Goal: Task Accomplishment & Management: Manage account settings

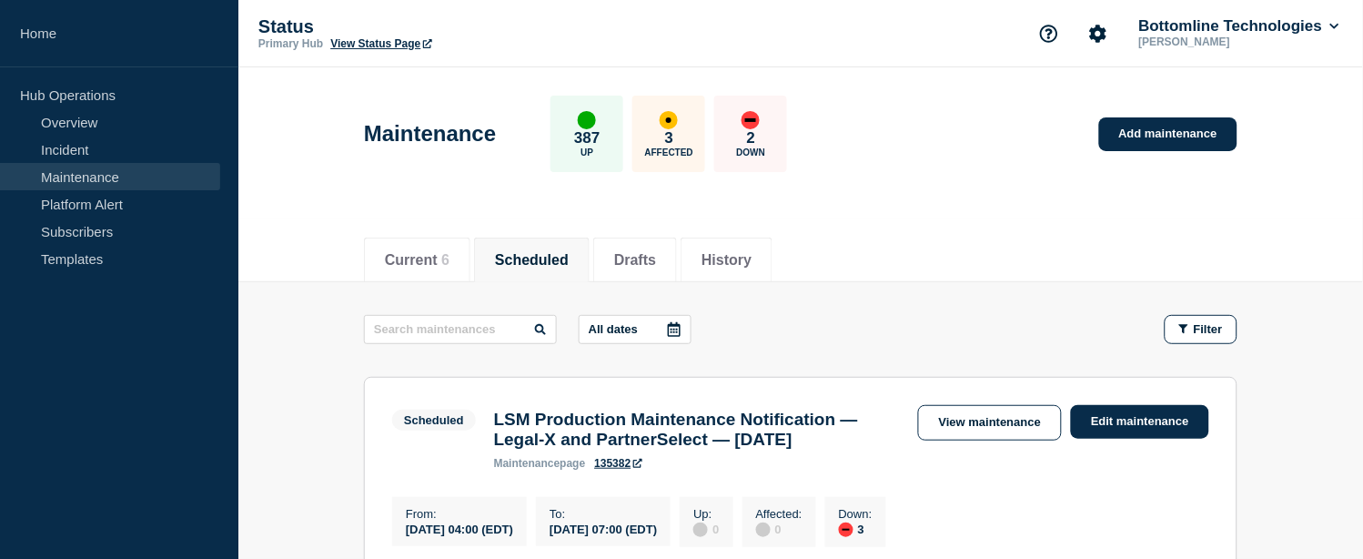
click at [137, 171] on link "Maintenance" at bounding box center [110, 176] width 220 height 27
click at [405, 257] on button "Current 6" at bounding box center [417, 260] width 65 height 16
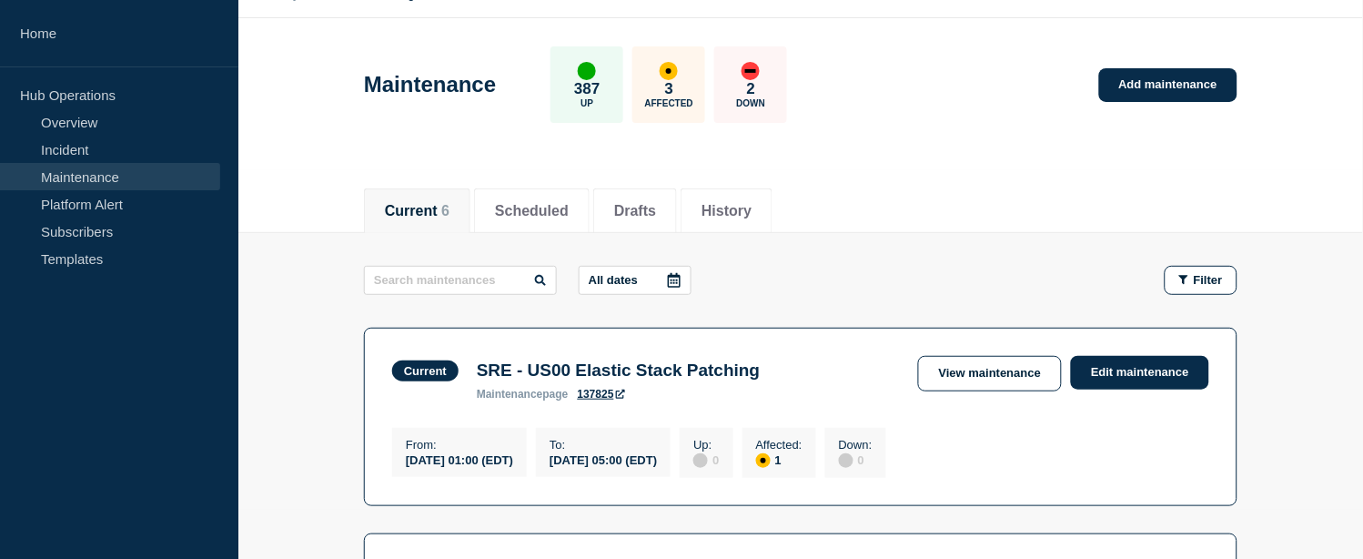
scroll to position [47, 0]
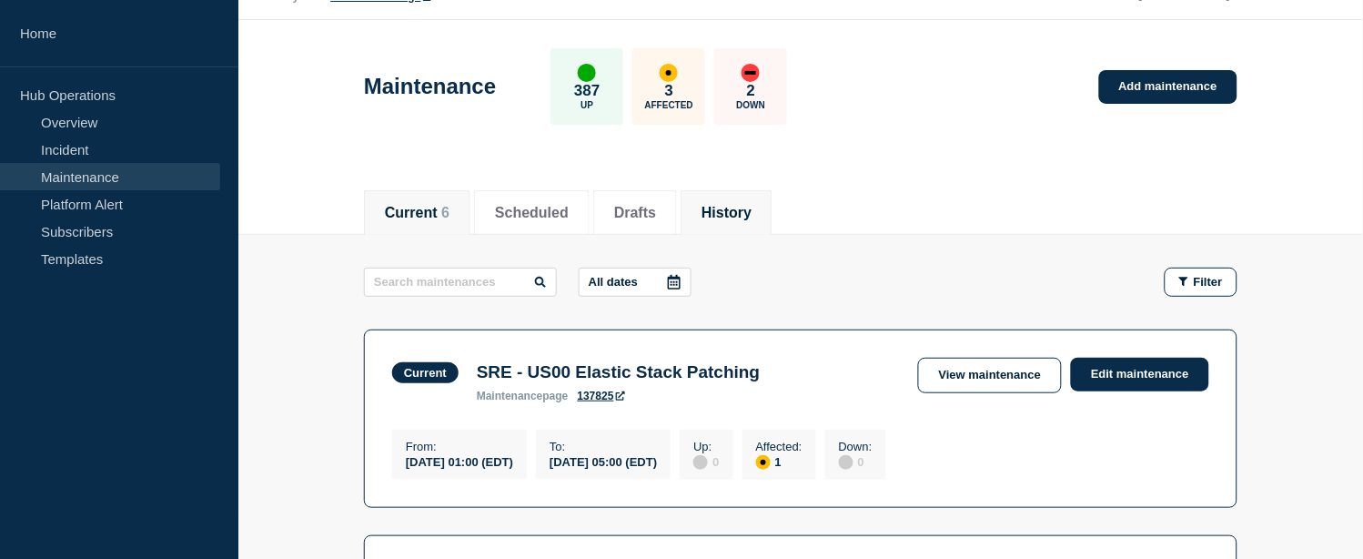
click at [766, 192] on li "History" at bounding box center [727, 212] width 92 height 45
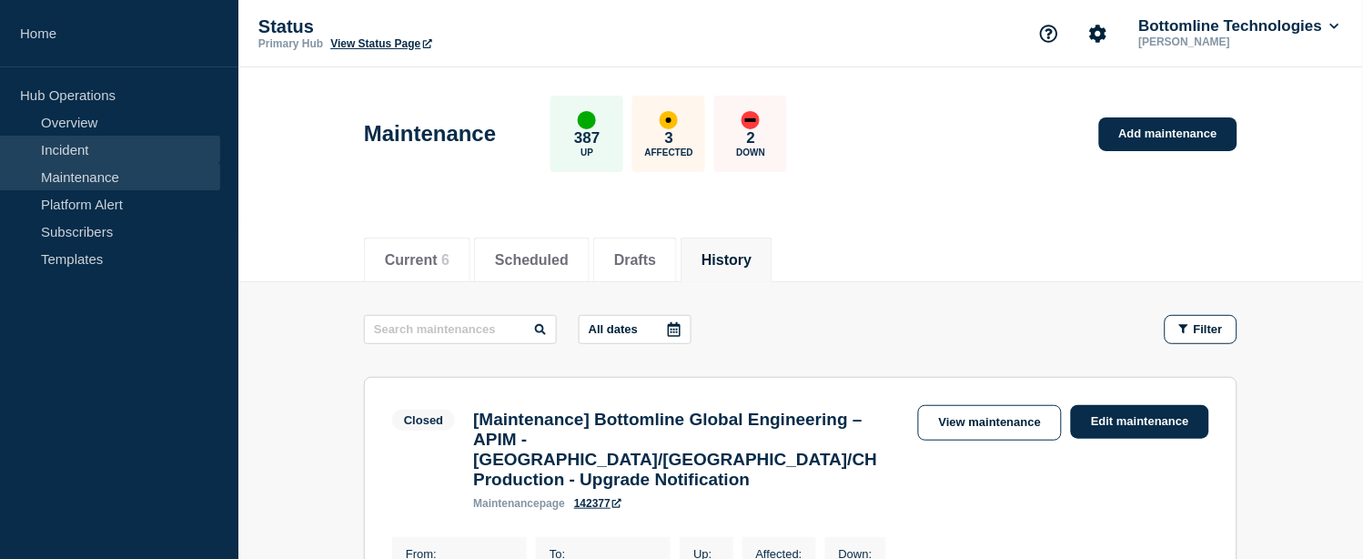
click at [59, 148] on link "Incident" at bounding box center [110, 149] width 220 height 27
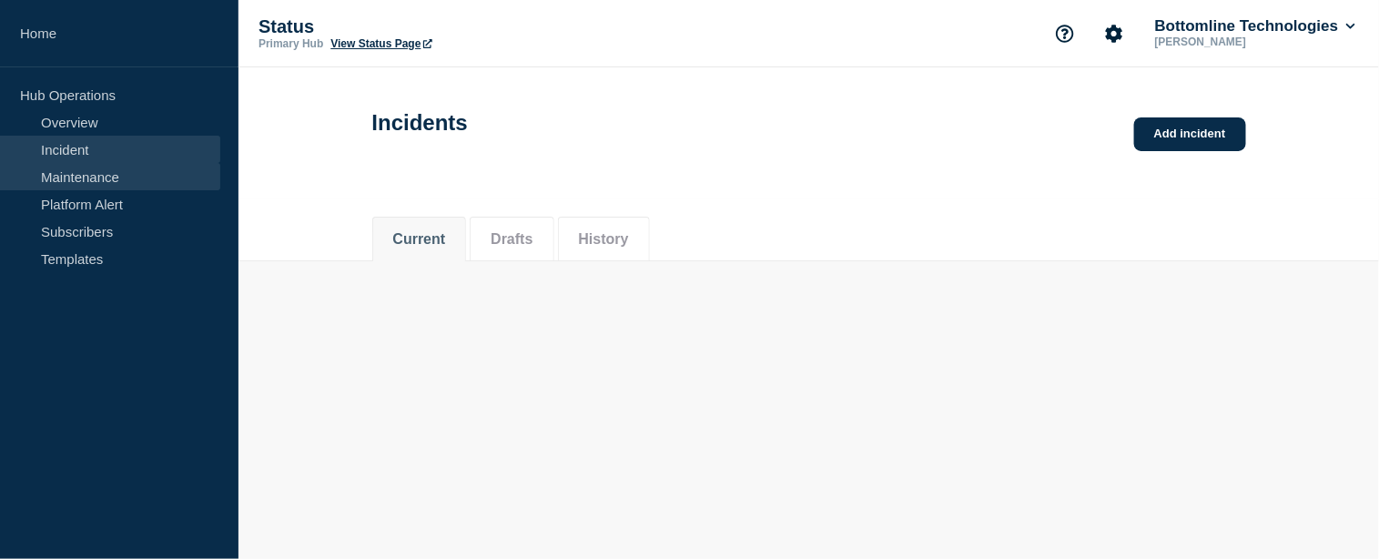
click at [74, 176] on link "Maintenance" at bounding box center [110, 176] width 220 height 27
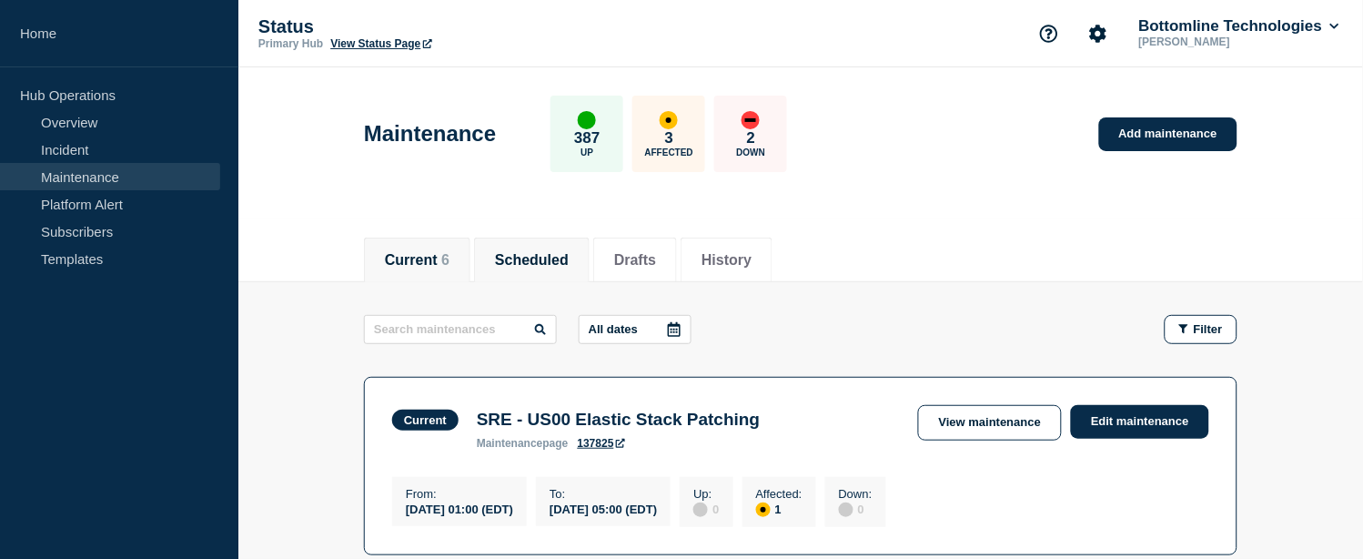
click at [544, 271] on li "Scheduled" at bounding box center [532, 260] width 116 height 45
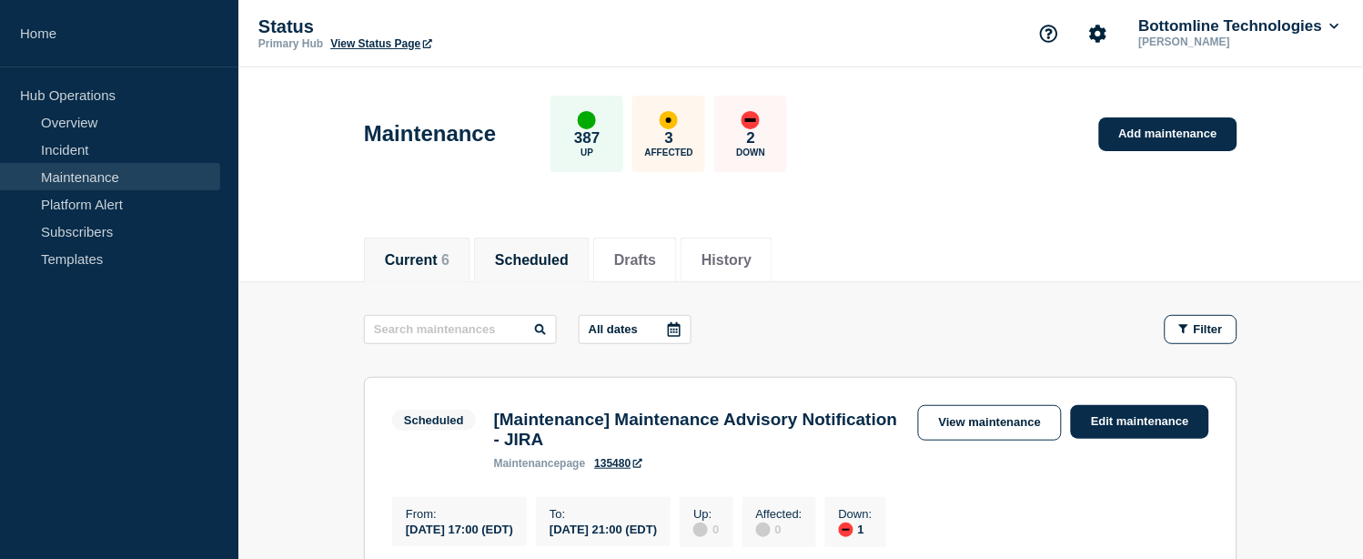
click at [431, 258] on button "Current 6" at bounding box center [417, 260] width 65 height 16
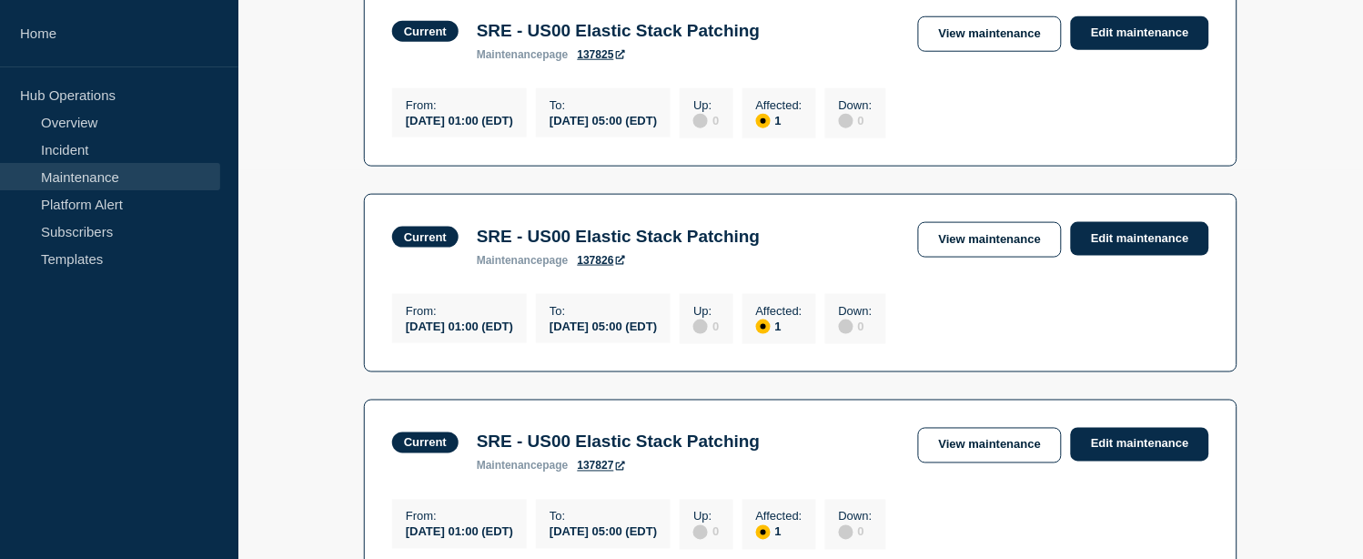
scroll to position [391, 0]
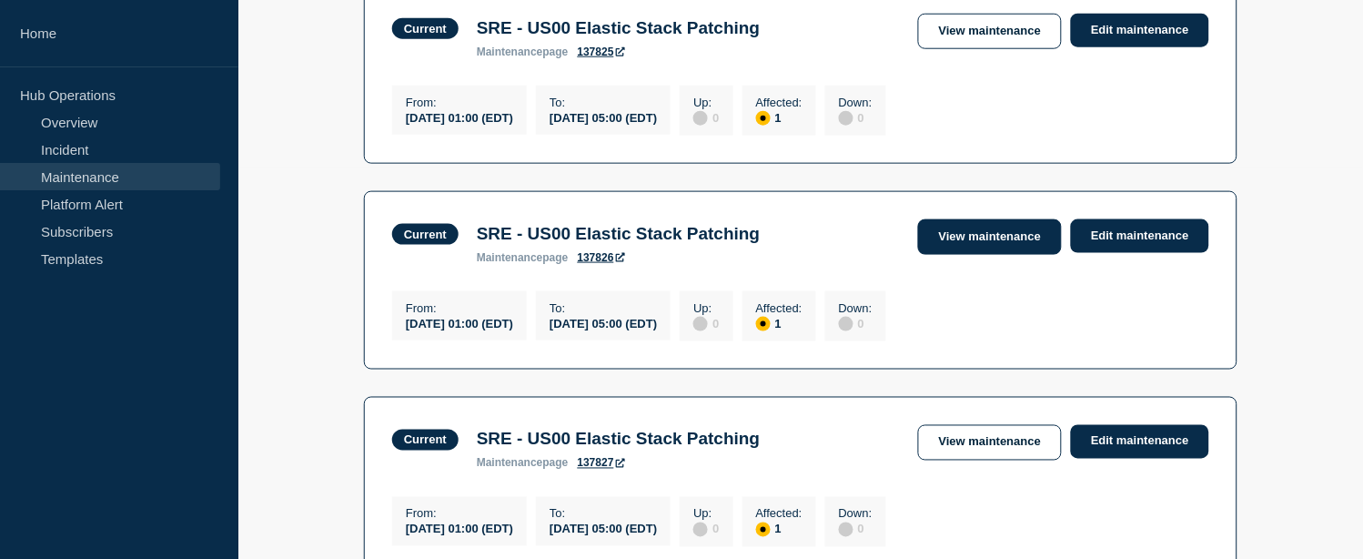
click at [956, 238] on link "View maintenance" at bounding box center [990, 236] width 144 height 35
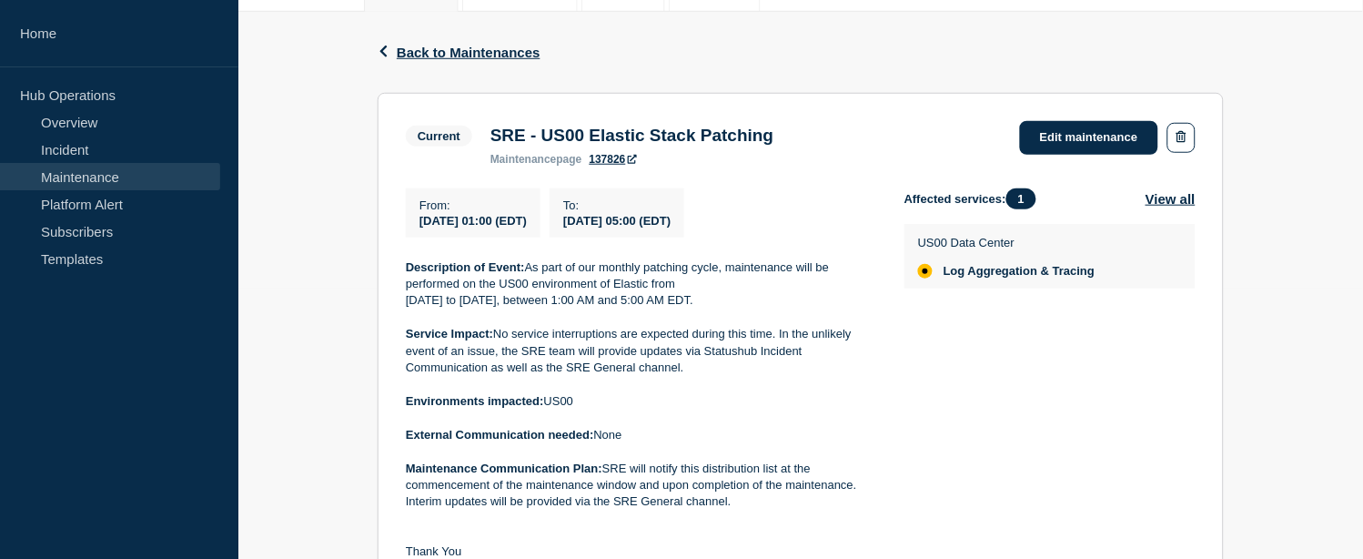
scroll to position [271, 0]
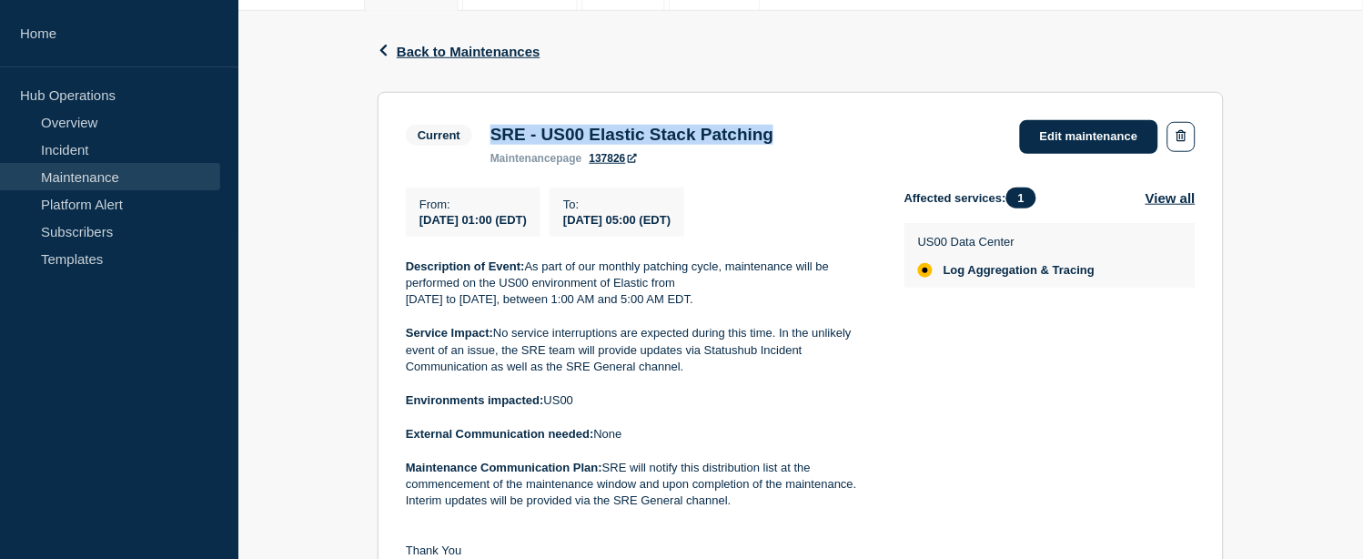
drag, startPoint x: 494, startPoint y: 134, endPoint x: 815, endPoint y: 142, distance: 320.5
click at [775, 142] on h3 "SRE - US00 Elastic Stack Patching" at bounding box center [633, 135] width 284 height 20
copy h3 "SRE - US00 Elastic Stack Patching"
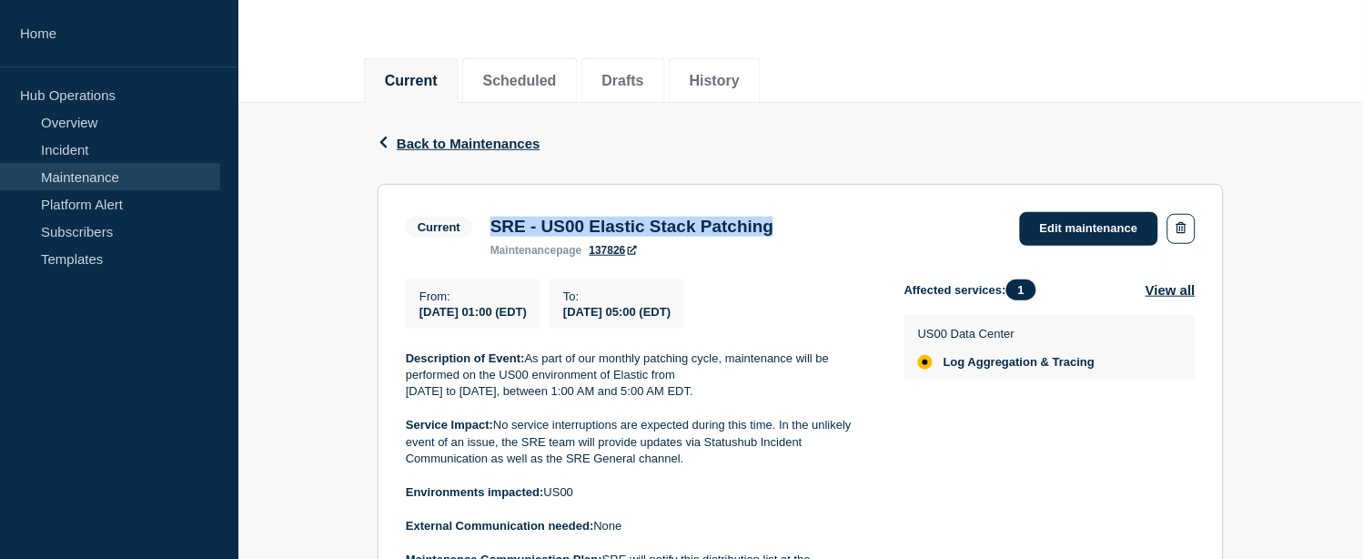
scroll to position [177, 0]
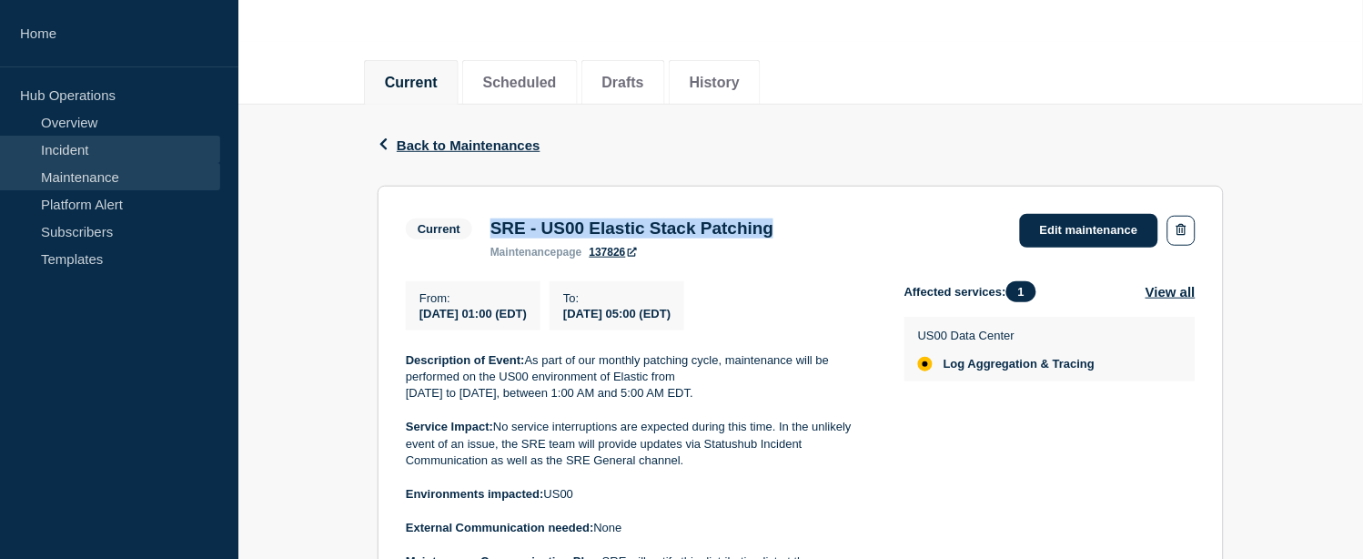
click at [66, 161] on link "Incident" at bounding box center [110, 149] width 220 height 27
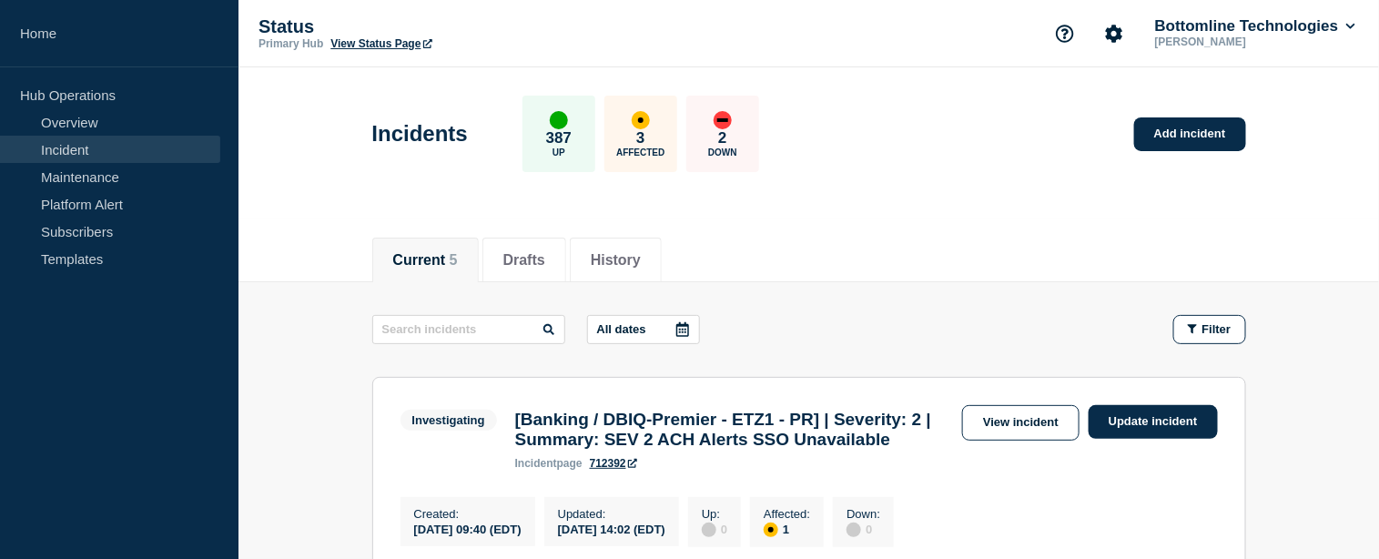
click at [74, 147] on link "Incident" at bounding box center [110, 149] width 220 height 27
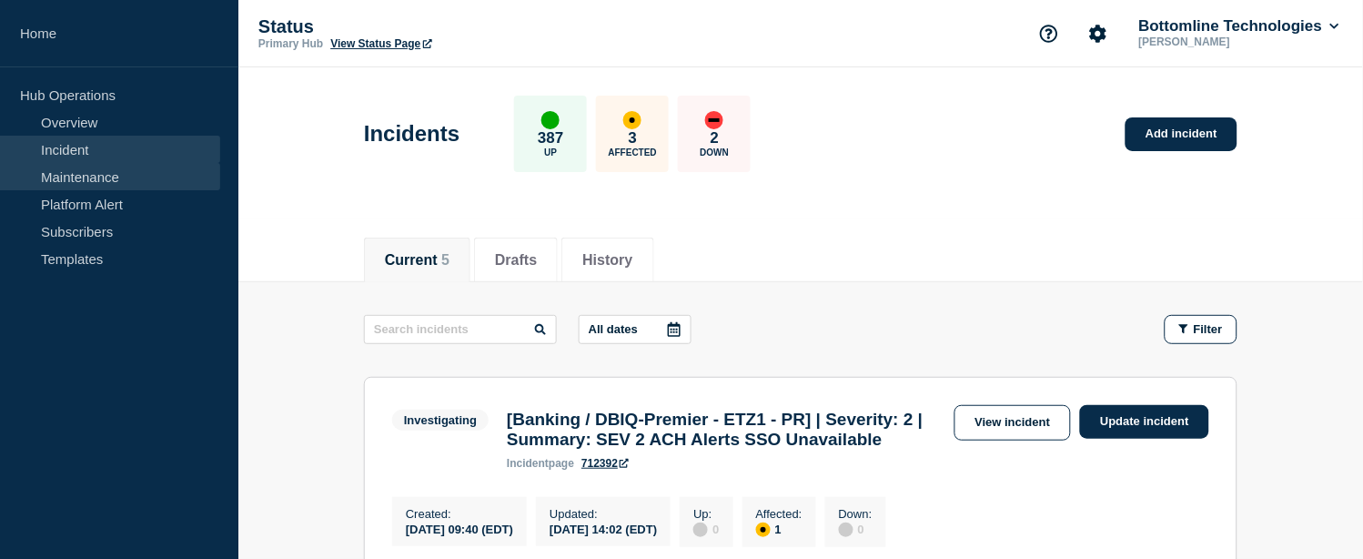
click at [77, 183] on link "Maintenance" at bounding box center [110, 176] width 220 height 27
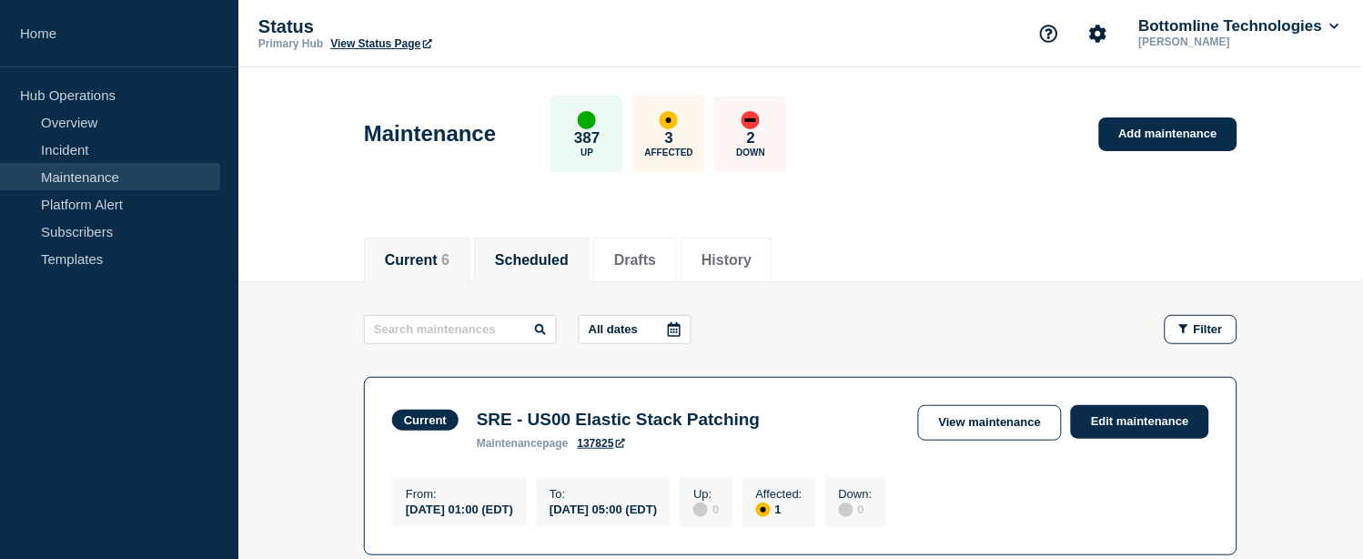
click at [560, 259] on button "Scheduled" at bounding box center [532, 260] width 74 height 16
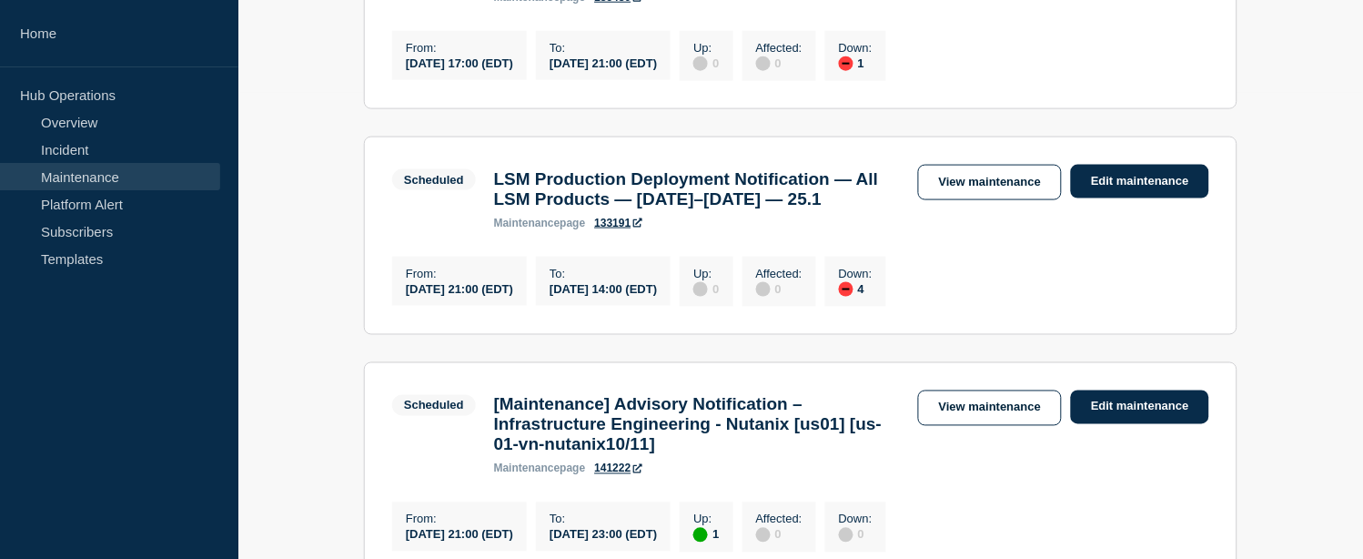
scroll to position [468, 0]
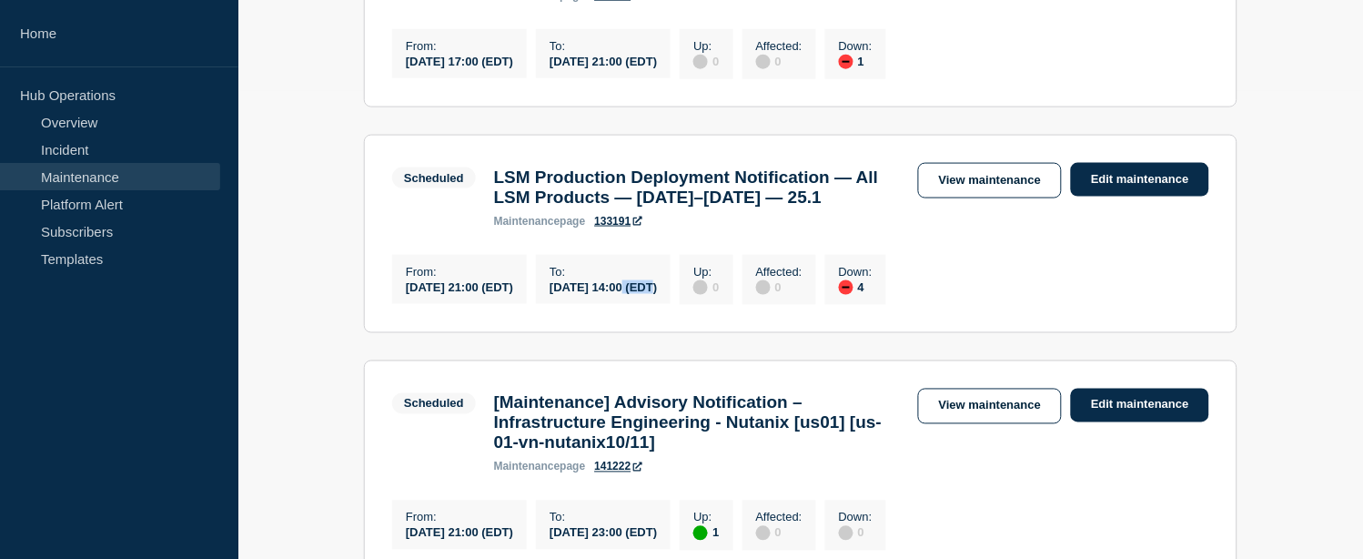
drag, startPoint x: 669, startPoint y: 331, endPoint x: 701, endPoint y: 329, distance: 31.9
click at [657, 294] on div "[DATE] 14:00 (EDT)" at bounding box center [603, 286] width 107 height 15
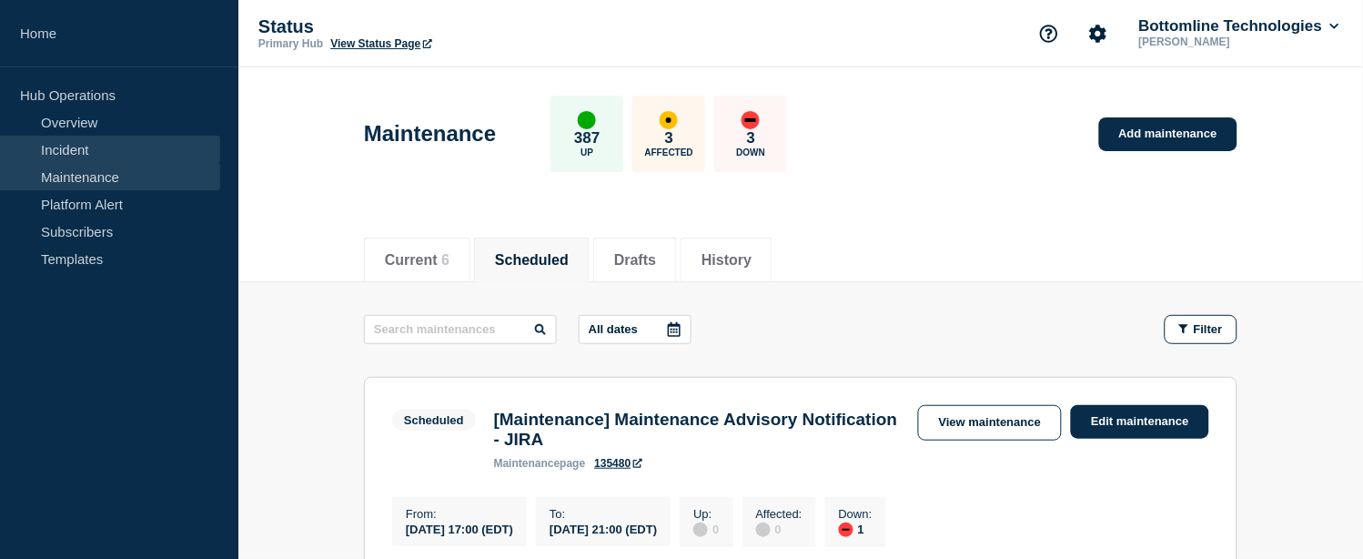
click at [73, 147] on link "Incident" at bounding box center [110, 149] width 220 height 27
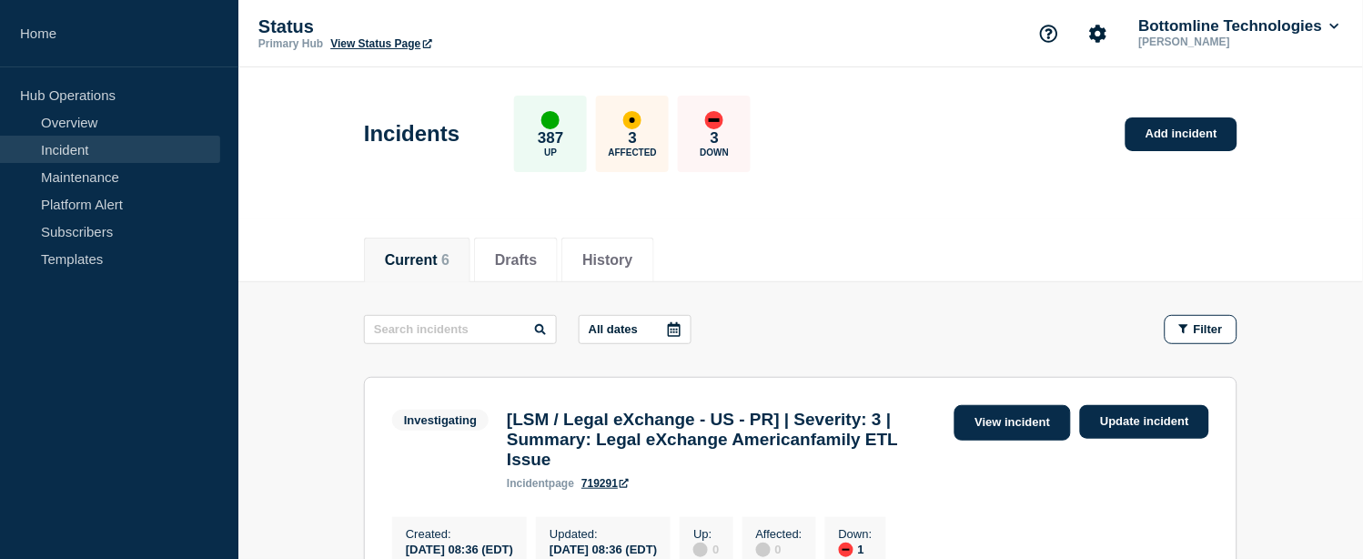
click at [994, 423] on link "View incident" at bounding box center [1013, 422] width 117 height 35
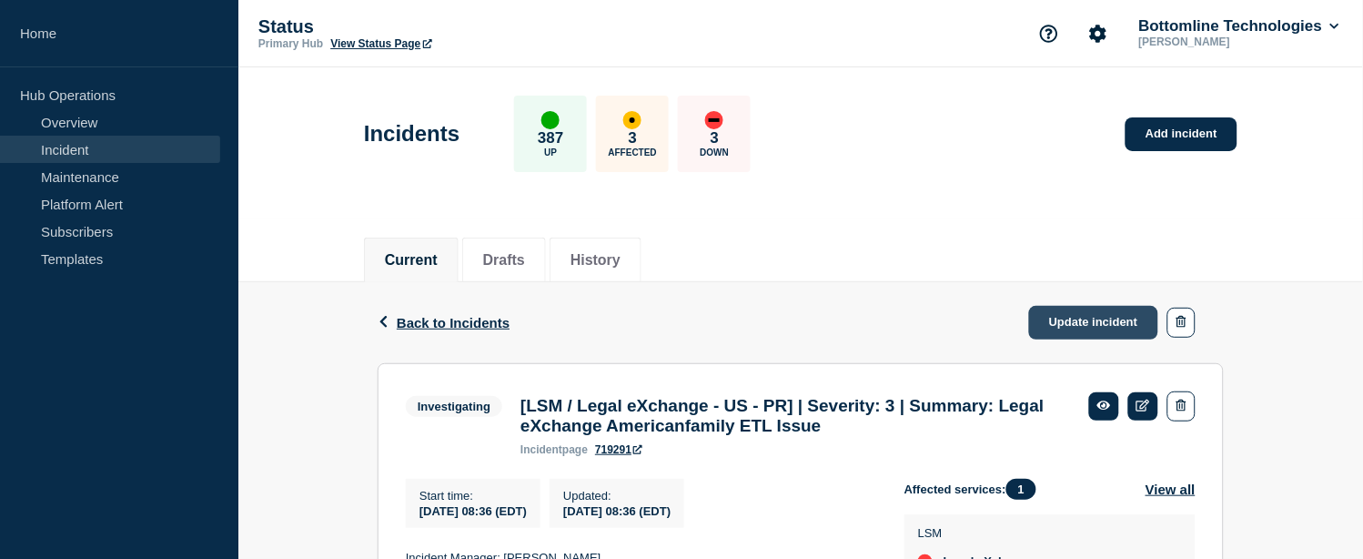
click at [1069, 316] on link "Update incident" at bounding box center [1093, 323] width 129 height 34
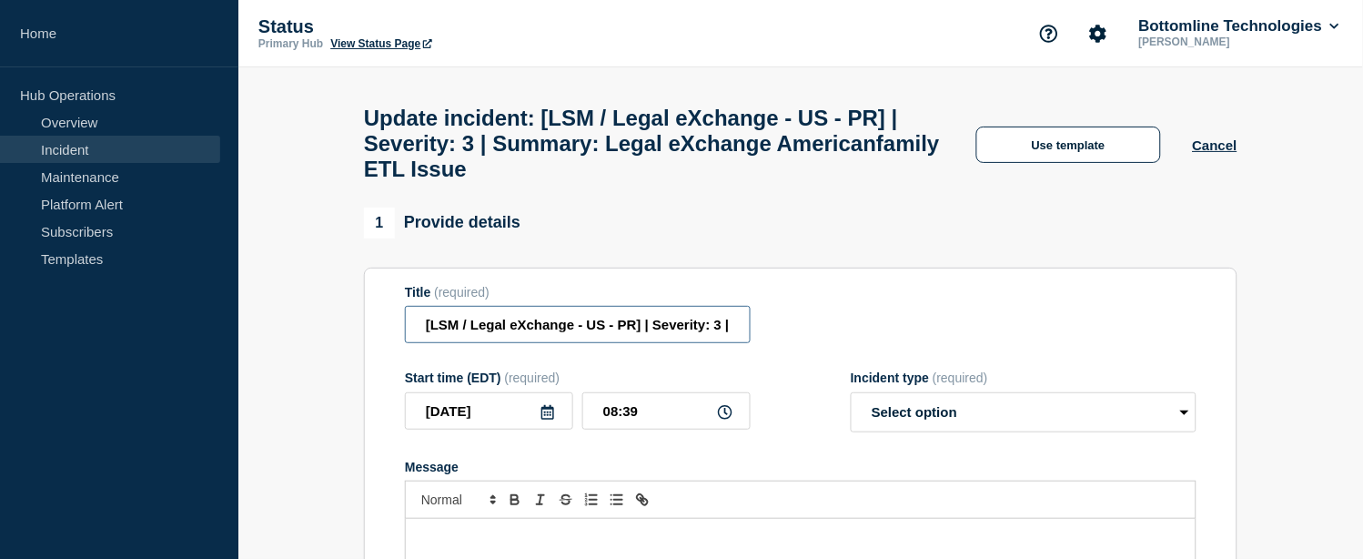
click at [732, 343] on input "[LSM / Legal eXchange - US - PR] | Severity: 3 | Summary: Legal eXchange Americ…" at bounding box center [578, 324] width 346 height 37
click at [734, 337] on input "[LSM / Legal eXchange - US - PR] | Severity: 3 | Summary: Legal eXchange Americ…" at bounding box center [578, 324] width 346 height 37
click at [730, 342] on input "[LSM / Legal eXchange - US - PR] | Severity: 3 | Summary: Legal eXchange Americ…" at bounding box center [578, 324] width 346 height 37
click at [724, 340] on input "[LSM / Legal eXchange - US - PR] | Severity: 3 | Summary: Legal eXchange Americ…" at bounding box center [578, 324] width 346 height 37
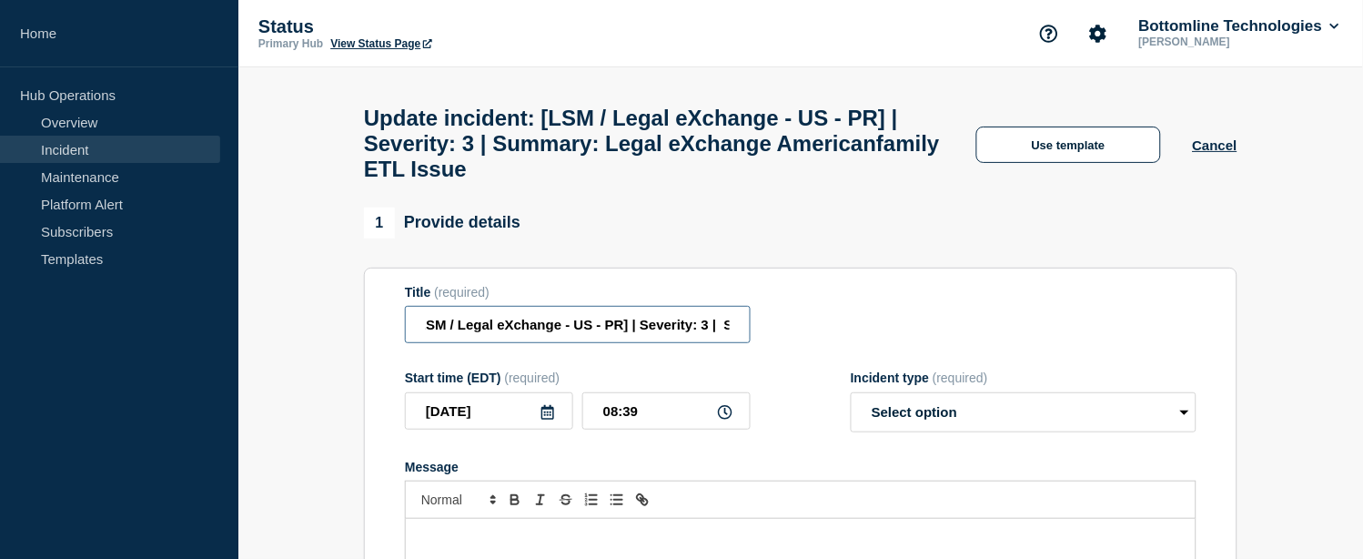
paste input "WT-59427"
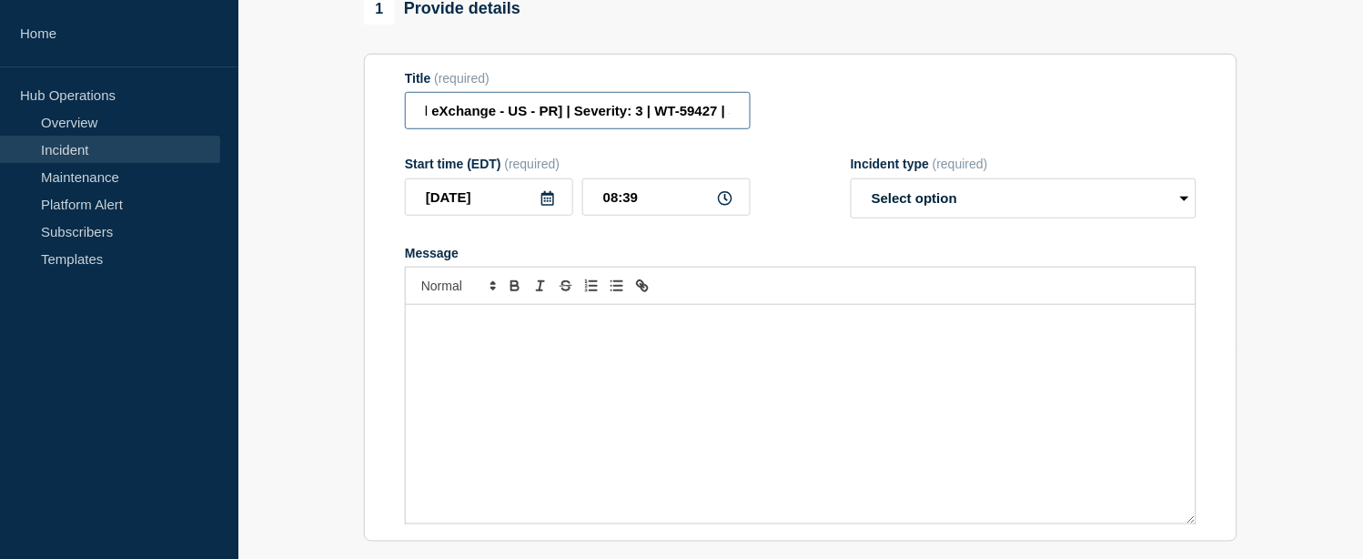
scroll to position [238, 0]
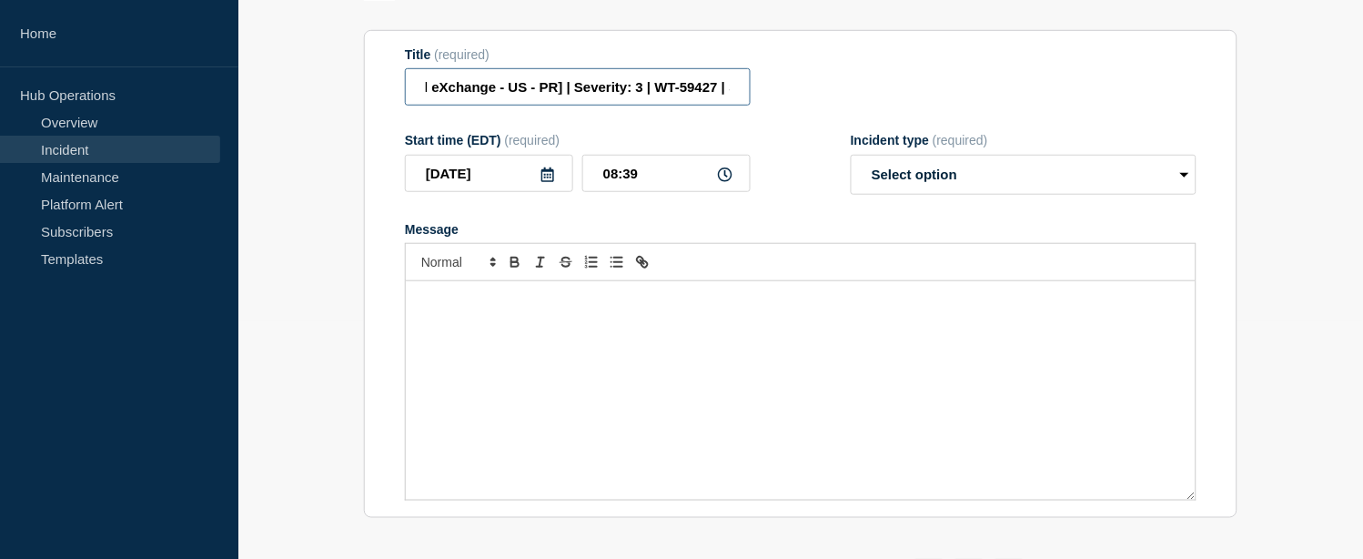
type input "[LSM / Legal eXchange - US - PR] | Severity: 3 | WT-59427 | Summary: Legal eXch…"
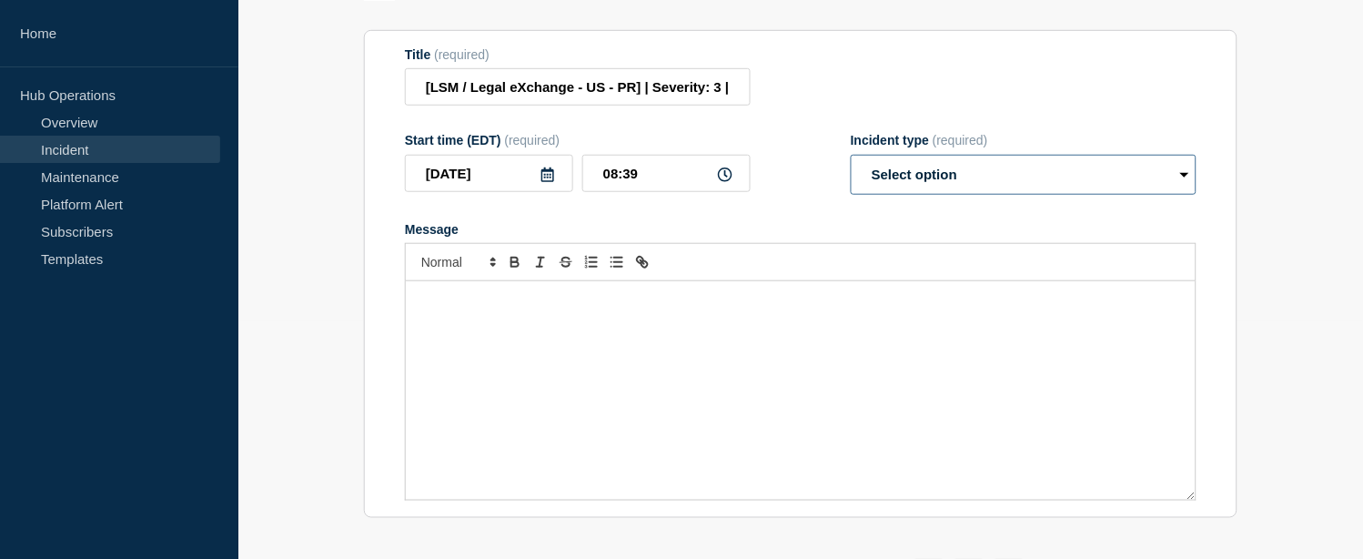
click at [950, 183] on select "Select option Investigating Identified Monitoring Resolved" at bounding box center [1024, 175] width 346 height 40
select select "investigating"
click at [851, 171] on select "Select option Investigating Identified Monitoring Resolved" at bounding box center [1024, 175] width 346 height 40
click at [549, 326] on div "Message" at bounding box center [801, 390] width 790 height 218
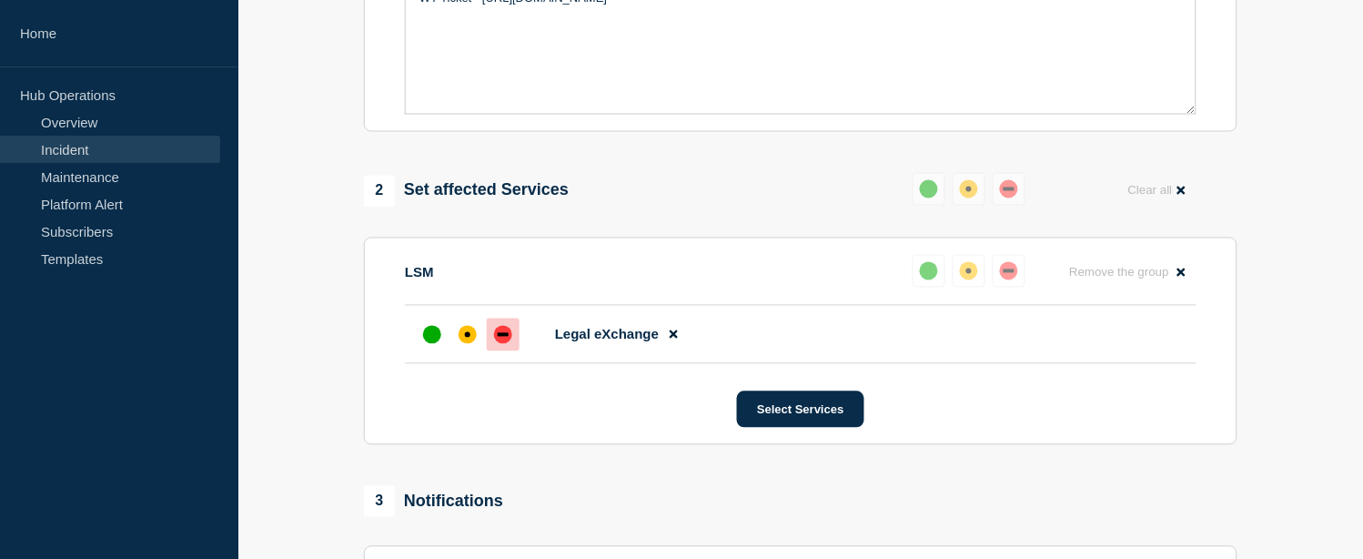
scroll to position [725, 0]
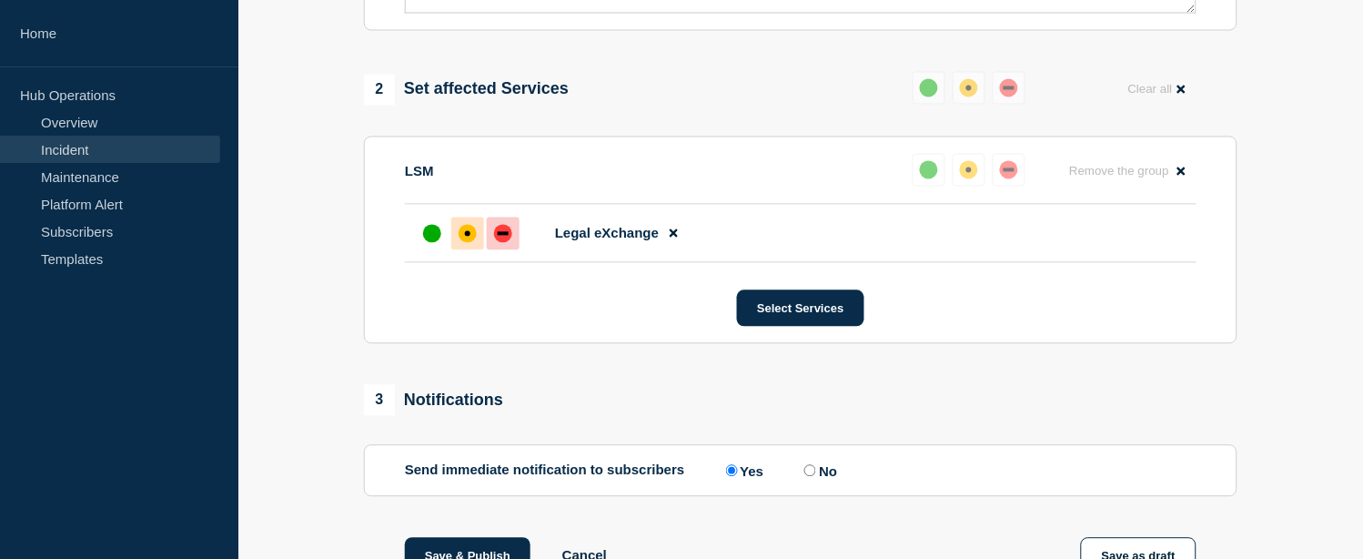
click at [471, 243] on div "affected" at bounding box center [468, 234] width 18 height 18
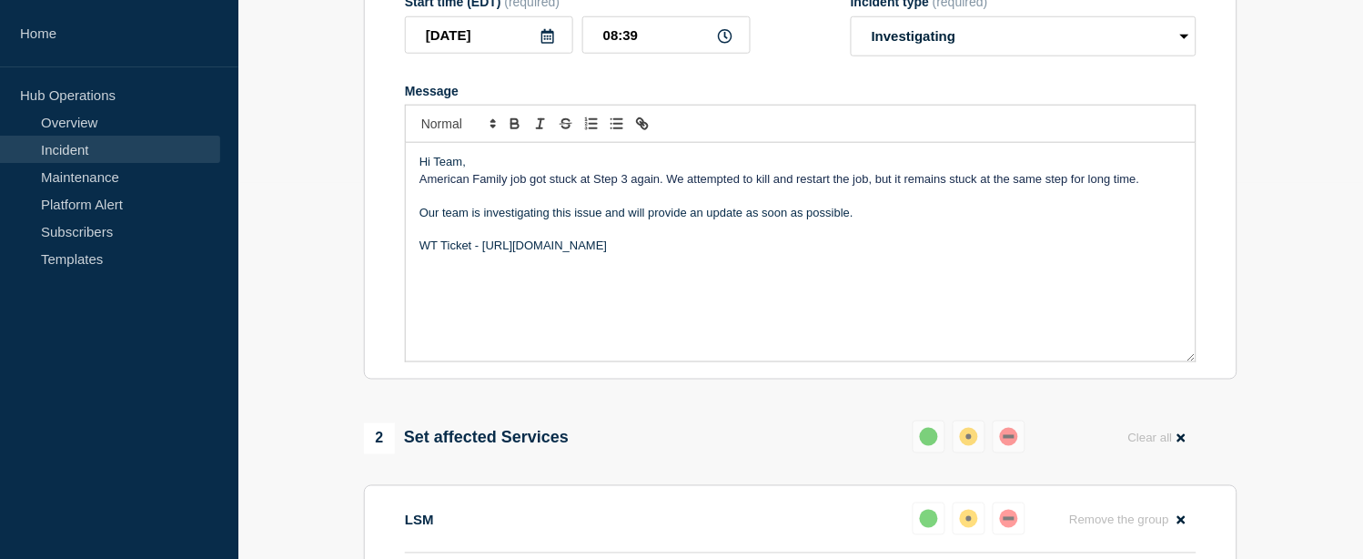
scroll to position [275, 0]
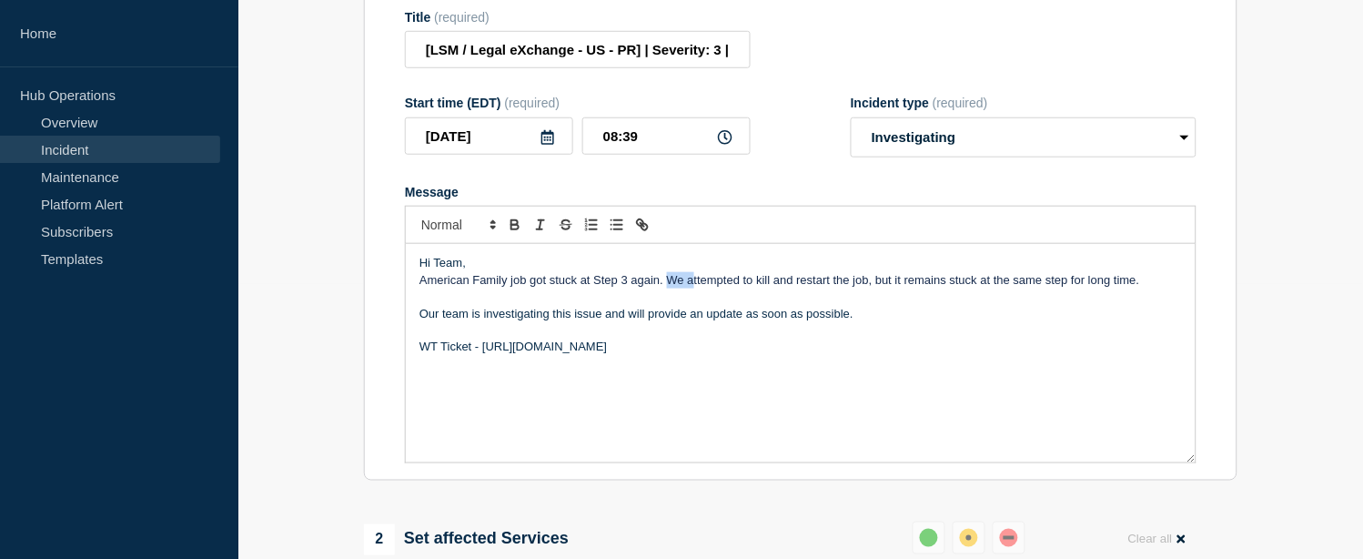
drag, startPoint x: 668, startPoint y: 294, endPoint x: 692, endPoint y: 293, distance: 23.7
click at [692, 287] on span "American Family job got stuck at Step 3 again. We attempted to kill and restart…" at bounding box center [780, 280] width 721 height 14
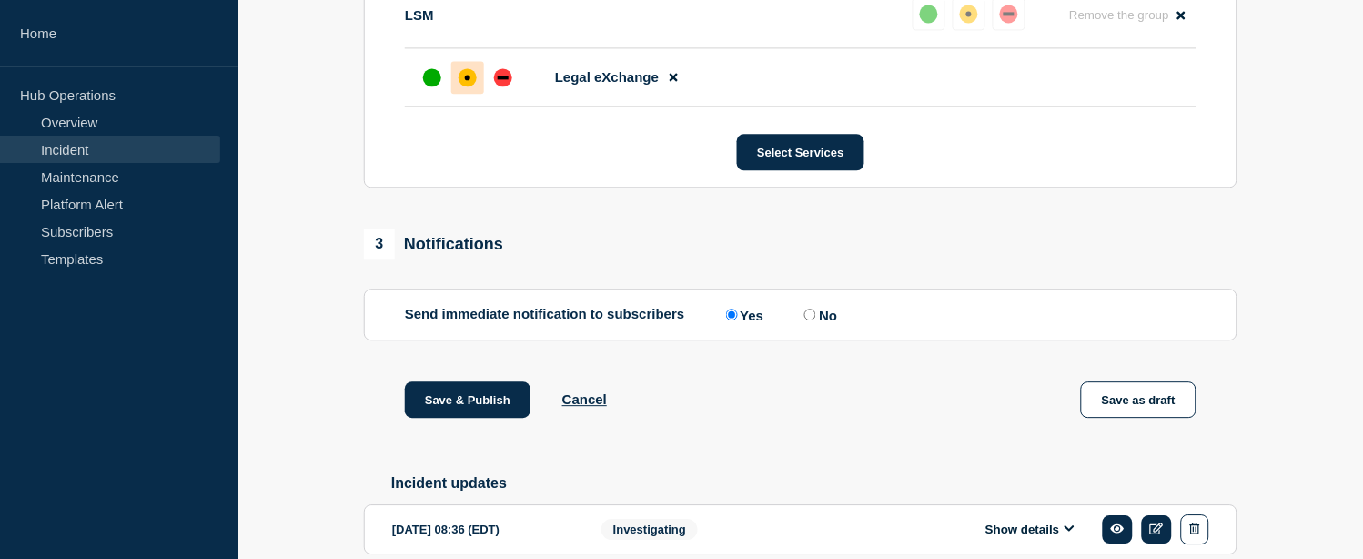
scroll to position [983, 0]
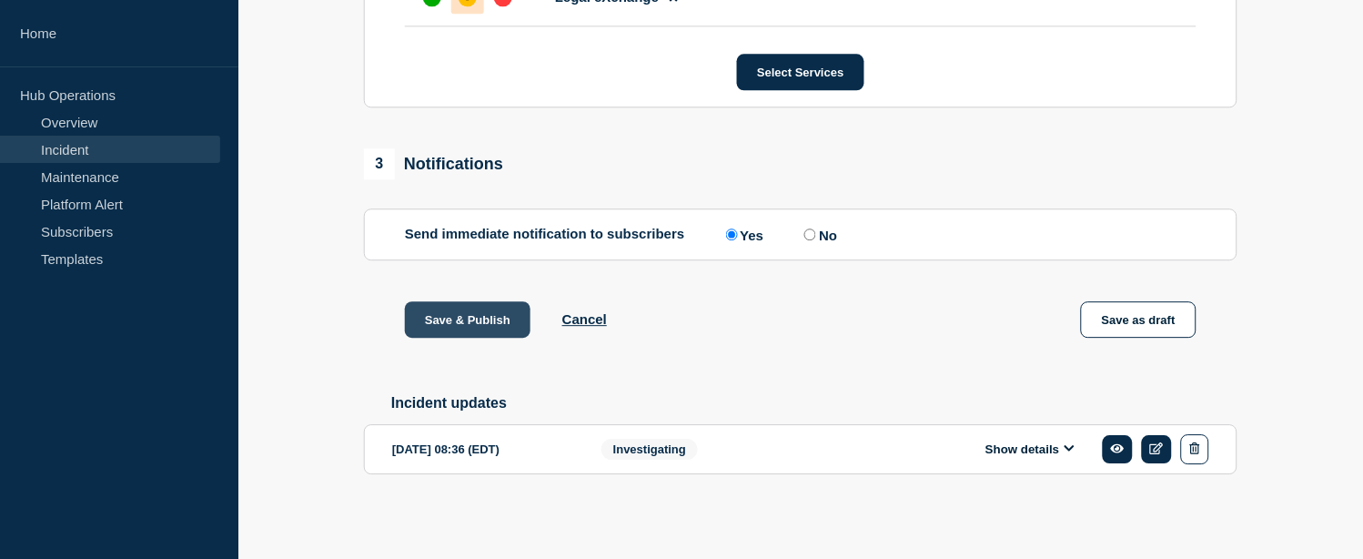
click at [473, 309] on button "Save & Publish" at bounding box center [468, 319] width 126 height 36
